Goal: Task Accomplishment & Management: Complete application form

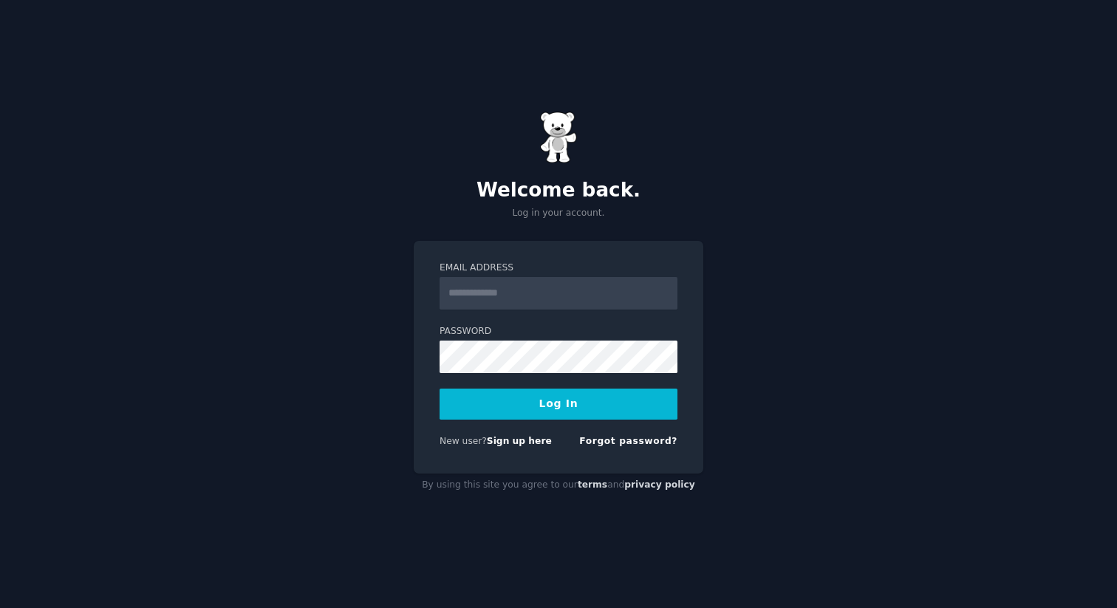
click at [529, 320] on form "Email Address Password Log In New user? Sign up here Forgot password?" at bounding box center [558, 357] width 238 height 192
click at [519, 284] on input "Email Address" at bounding box center [558, 293] width 238 height 32
click at [523, 290] on input "Email Address" at bounding box center [558, 293] width 238 height 32
type input "**********"
click at [439, 389] on button "Log In" at bounding box center [558, 404] width 238 height 31
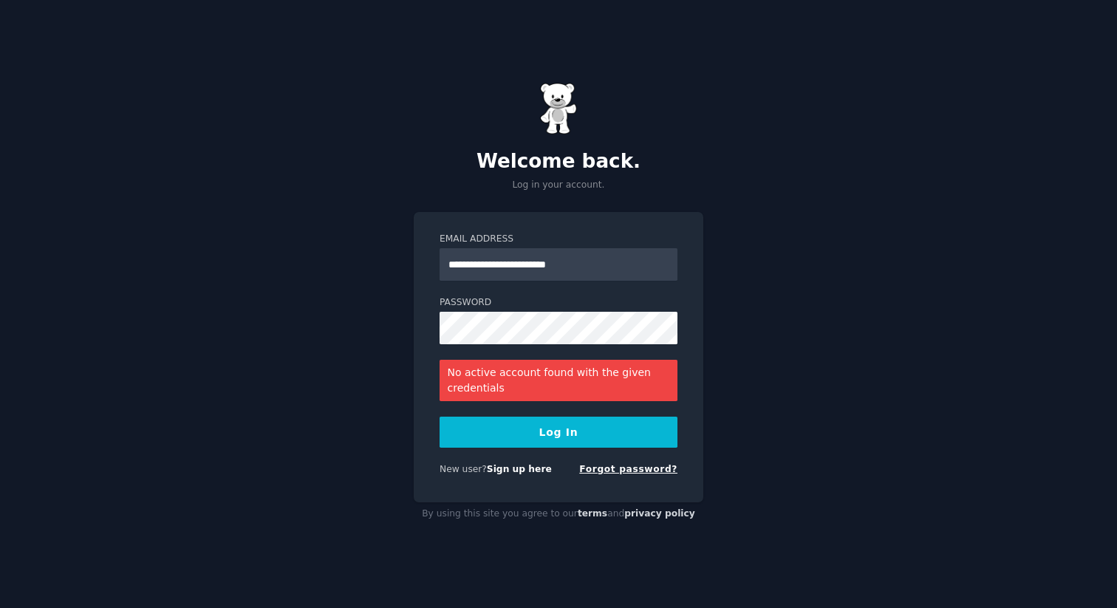
click at [609, 468] on link "Forgot password?" at bounding box center [628, 469] width 98 height 10
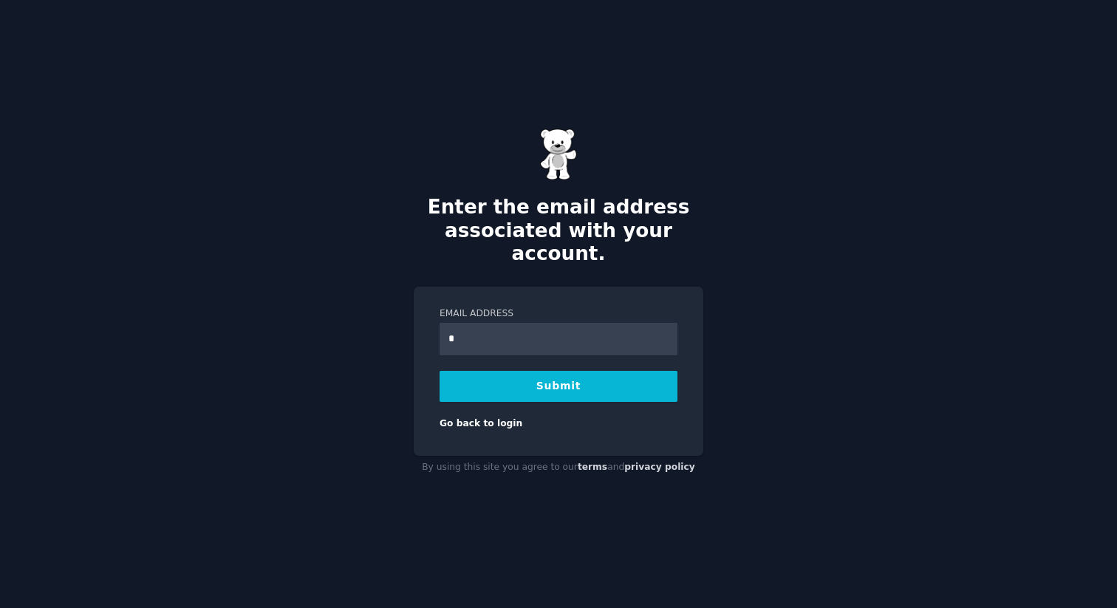
click at [536, 334] on input "*" at bounding box center [558, 339] width 238 height 32
type input "**********"
click at [439, 371] on button "Submit" at bounding box center [558, 386] width 238 height 31
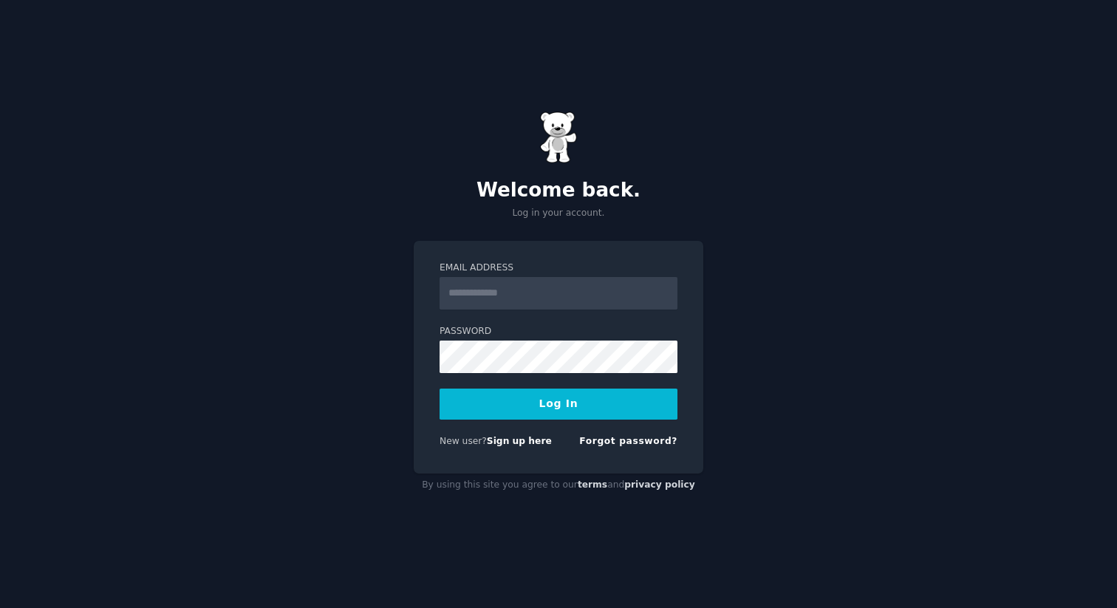
click at [524, 435] on div "New user? Sign up here" at bounding box center [495, 441] width 112 height 13
click at [529, 442] on link "Sign up here" at bounding box center [519, 441] width 65 height 10
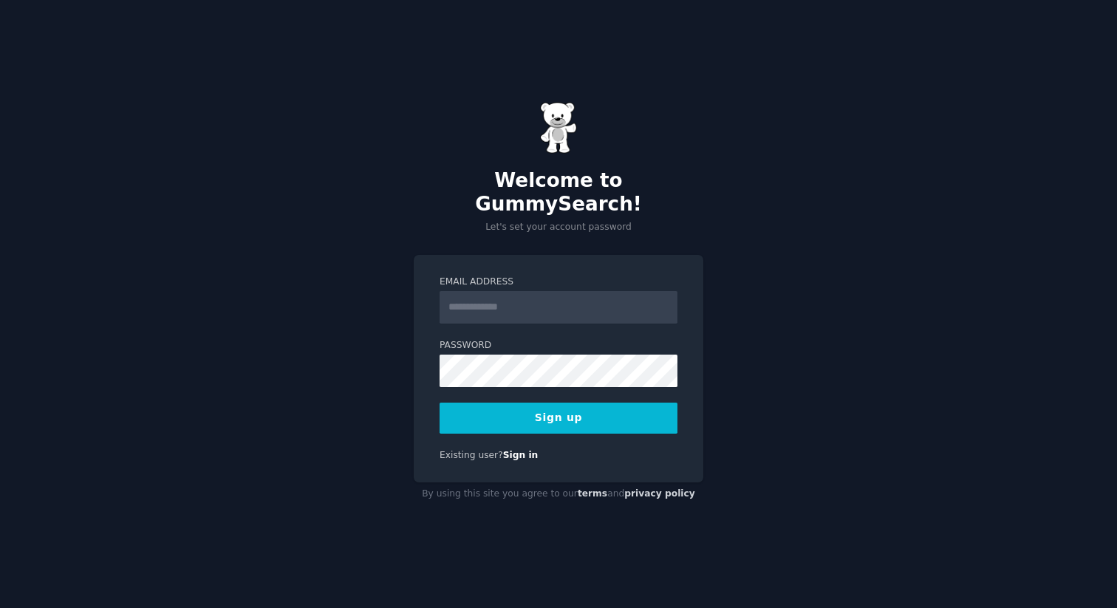
click at [572, 295] on input "Email Address" at bounding box center [558, 307] width 238 height 32
click at [561, 291] on input "Email Address" at bounding box center [558, 307] width 238 height 32
type input "*"
type input "**********"
click at [439, 403] on button "Sign up" at bounding box center [558, 418] width 238 height 31
